Goal: Connect with others: Connect with others

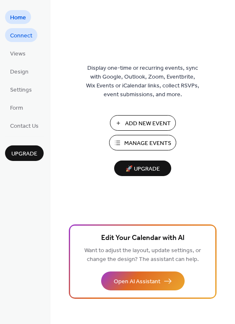
click at [27, 34] on span "Connect" at bounding box center [21, 35] width 22 height 9
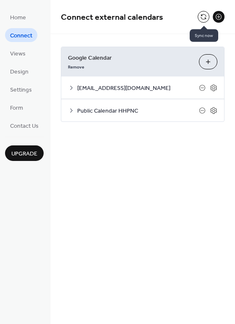
click at [205, 16] on button at bounding box center [204, 17] width 12 height 12
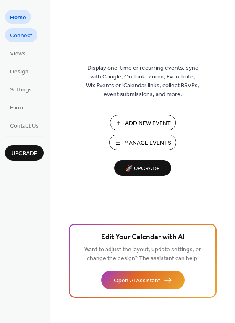
click at [19, 33] on span "Connect" at bounding box center [21, 35] width 22 height 9
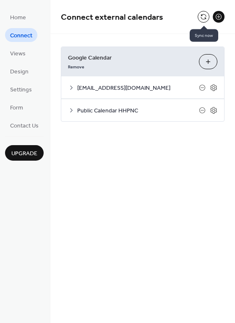
click at [205, 18] on button at bounding box center [204, 17] width 12 height 12
